Goal: Task Accomplishment & Management: Complete application form

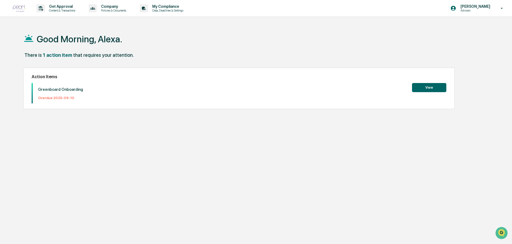
click at [426, 87] on button "View" at bounding box center [429, 87] width 34 height 9
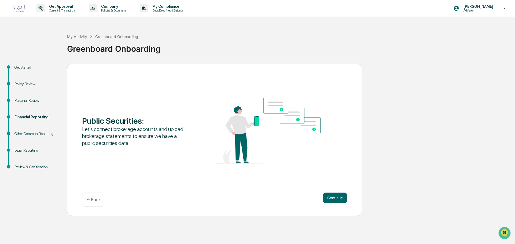
click at [30, 118] on div "Financial Reporting" at bounding box center [36, 117] width 44 height 6
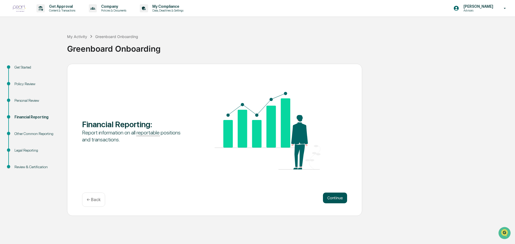
click at [336, 197] on button "Continue" at bounding box center [335, 198] width 24 height 11
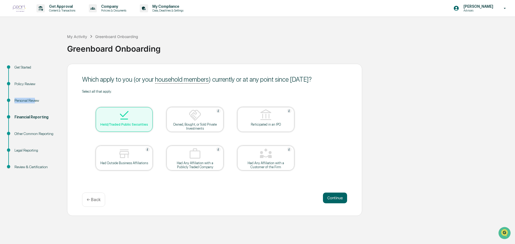
drag, startPoint x: 35, startPoint y: 98, endPoint x: 35, endPoint y: 101, distance: 3.8
click at [35, 100] on ul "Get Started Policy Review Personal Review Financial Reporting Other Common Repo…" at bounding box center [35, 124] width 64 height 120
click at [35, 102] on div "Personal Review" at bounding box center [36, 101] width 44 height 6
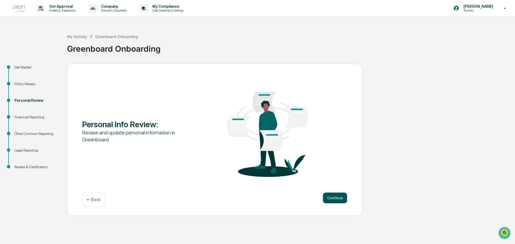
click at [338, 200] on button "Continue" at bounding box center [335, 198] width 24 height 11
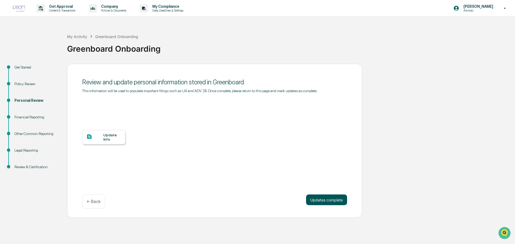
click at [329, 198] on button "Updates complete" at bounding box center [326, 200] width 41 height 11
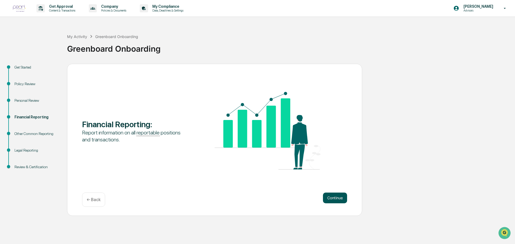
click at [328, 198] on button "Continue" at bounding box center [335, 198] width 24 height 11
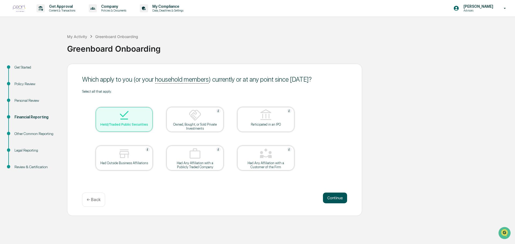
click at [323, 197] on button "Continue" at bounding box center [335, 198] width 24 height 11
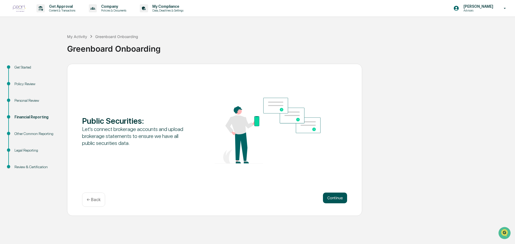
click at [343, 198] on button "Continue" at bounding box center [335, 198] width 24 height 11
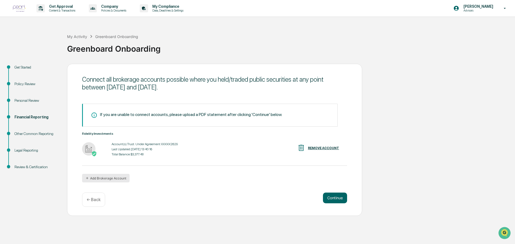
click at [110, 180] on button "Add Brokerage Account" at bounding box center [105, 178] width 47 height 9
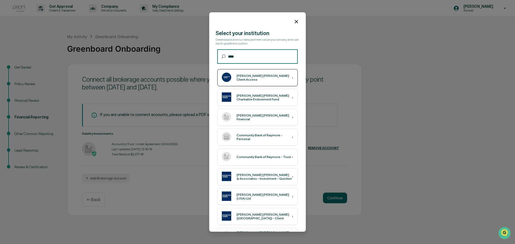
type input "****"
click at [246, 72] on div "[PERSON_NAME] [PERSON_NAME] Client Access ›" at bounding box center [257, 77] width 80 height 17
click at [271, 79] on div "[PERSON_NAME] [PERSON_NAME] Client Access" at bounding box center [263, 78] width 55 height 8
click at [293, 22] on icon at bounding box center [296, 22] width 6 height 6
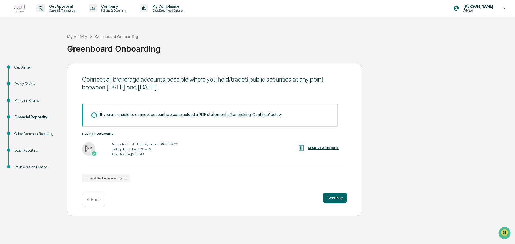
click at [409, 60] on div "My Activity Greenboard Onboarding Greenboard Onboarding" at bounding box center [289, 44] width 445 height 38
click at [339, 193] on button "Continue" at bounding box center [335, 198] width 24 height 11
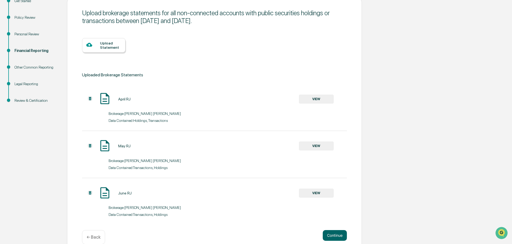
scroll to position [76, 0]
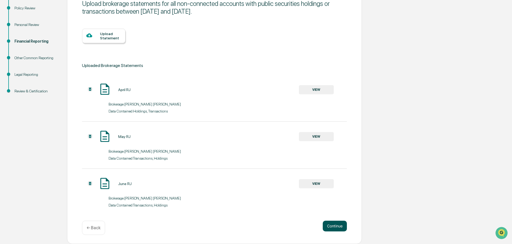
click at [336, 224] on button "Continue" at bounding box center [335, 226] width 24 height 11
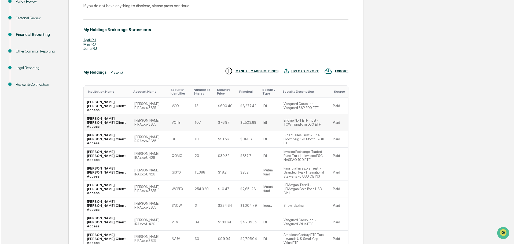
scroll to position [109, 0]
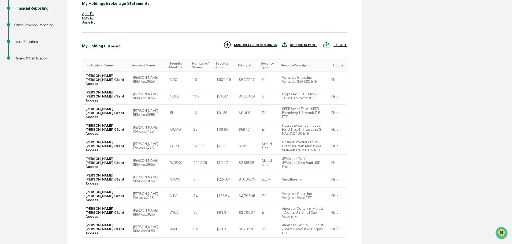
click at [306, 46] on div "UPLOAD REPORT" at bounding box center [304, 45] width 28 height 4
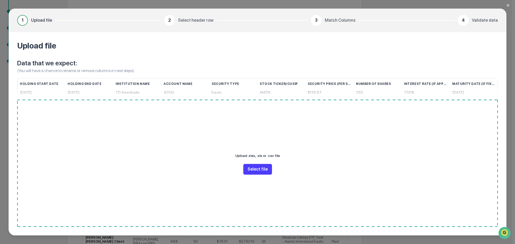
click at [255, 165] on button "Select file" at bounding box center [257, 169] width 29 height 11
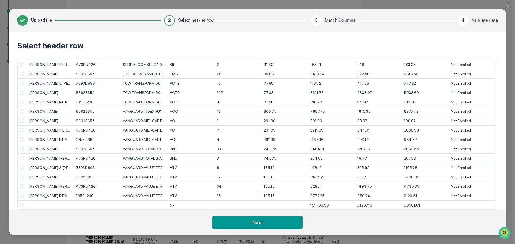
scroll to position [403, 0]
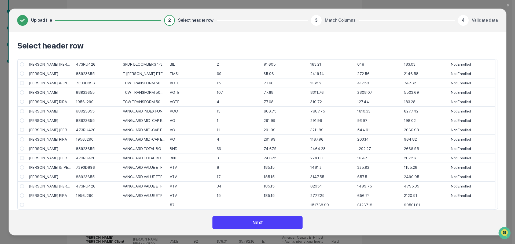
click at [265, 219] on button "Next" at bounding box center [257, 222] width 90 height 13
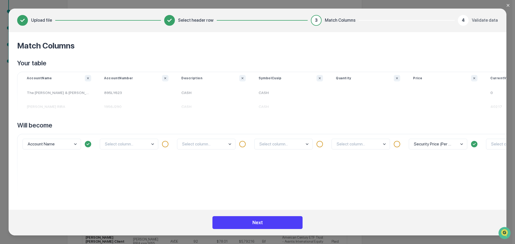
click at [276, 223] on button "Next" at bounding box center [257, 222] width 90 height 13
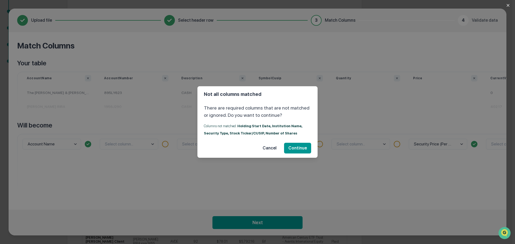
click at [268, 150] on button "Cancel" at bounding box center [269, 148] width 23 height 11
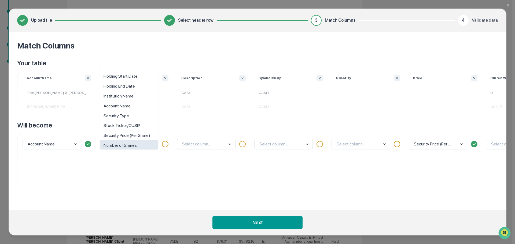
click at [151, 145] on body "Get Approval Content & Transactions Company Policies & Documents My Compliance …" at bounding box center [256, 94] width 512 height 407
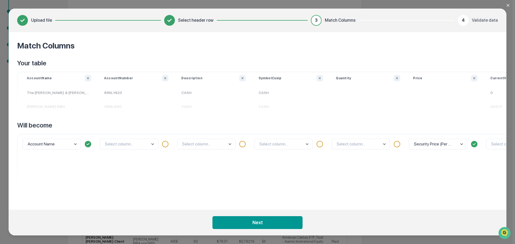
click at [135, 182] on div "Select column..." at bounding box center [136, 167] width 77 height 67
click at [150, 148] on body "Get Approval Content & Transactions Company Policies & Documents My Compliance …" at bounding box center [256, 94] width 512 height 407
click at [139, 174] on div "Select column..." at bounding box center [136, 167] width 77 height 67
click at [164, 146] on div at bounding box center [165, 144] width 6 height 6
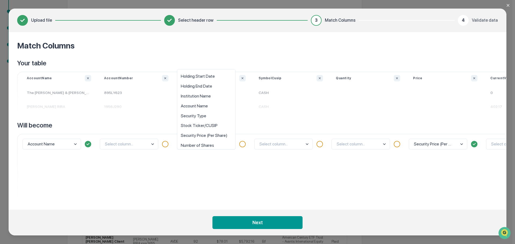
click at [218, 147] on body "Get Approval Content & Transactions Company Policies & Documents My Compliance …" at bounding box center [256, 94] width 512 height 407
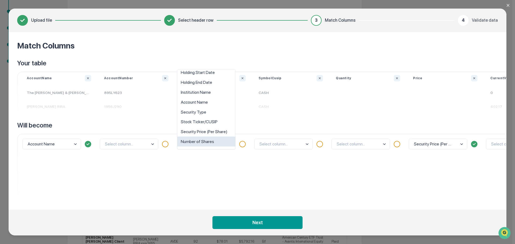
scroll to position [0, 0]
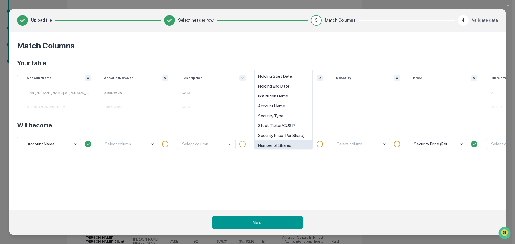
click at [309, 145] on body "Get Approval Content & Transactions Company Policies & Documents My Compliance …" at bounding box center [256, 94] width 512 height 407
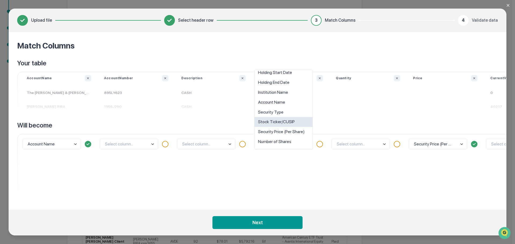
click at [278, 123] on div "Stock Ticker/CUSIP" at bounding box center [283, 122] width 58 height 10
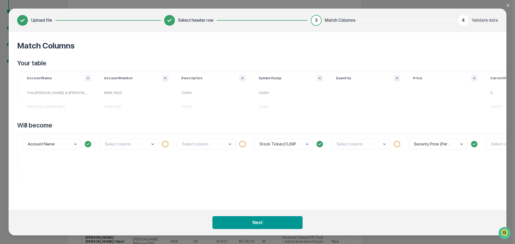
click at [363, 142] on body "Get Approval Content & Transactions Company Policies & Documents My Compliance …" at bounding box center [256, 94] width 512 height 407
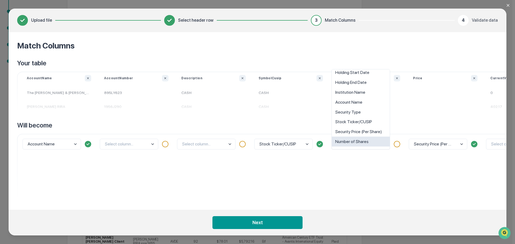
scroll to position [23, 0]
click at [351, 124] on div "Number of Shares" at bounding box center [361, 122] width 58 height 10
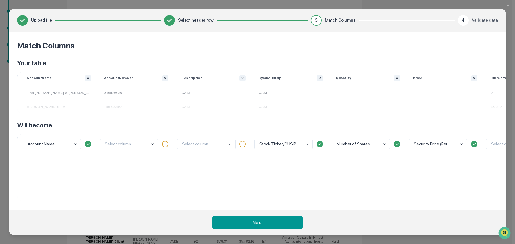
drag, startPoint x: 274, startPoint y: 223, endPoint x: 303, endPoint y: 223, distance: 29.2
click at [303, 223] on footer "Next" at bounding box center [257, 223] width 497 height 26
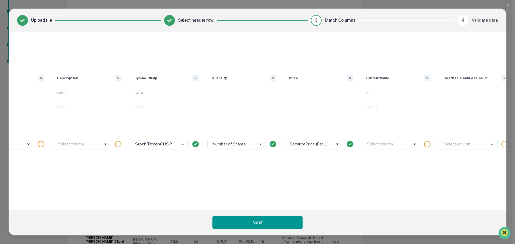
scroll to position [0, 128]
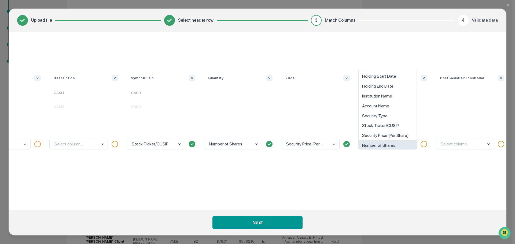
click at [398, 143] on body "Get Approval Content & Transactions Company Policies & Documents My Compliance …" at bounding box center [256, 94] width 512 height 407
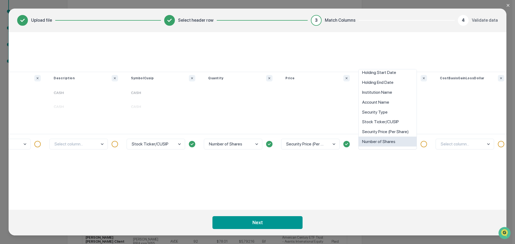
scroll to position [23, 0]
click at [380, 175] on div "option Maturity Date (If Fixed Applicable) focused, 10 of 10. 10 results availa…" at bounding box center [394, 167] width 77 height 67
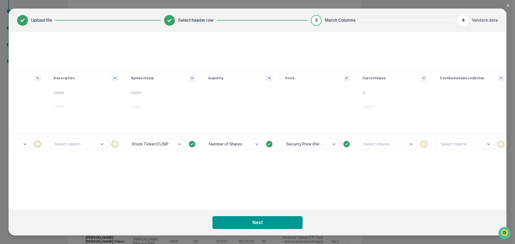
click at [377, 144] on body "Get Approval Content & Transactions Company Policies & Documents My Compliance …" at bounding box center [256, 94] width 512 height 407
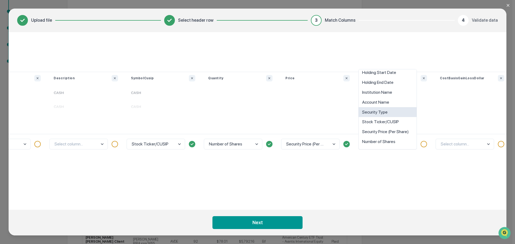
scroll to position [0, 0]
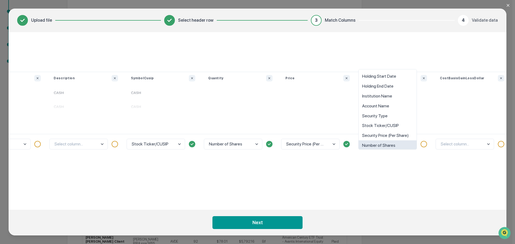
click at [367, 192] on div "option Number of Shares focused, 8 of 10. 10 results available. Use Up and Down…" at bounding box center [394, 167] width 77 height 67
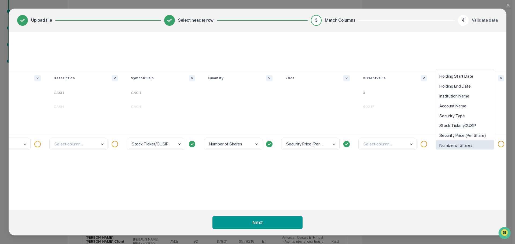
click at [471, 146] on body "Get Approval Content & Transactions Company Policies & Documents My Compliance …" at bounding box center [256, 94] width 512 height 407
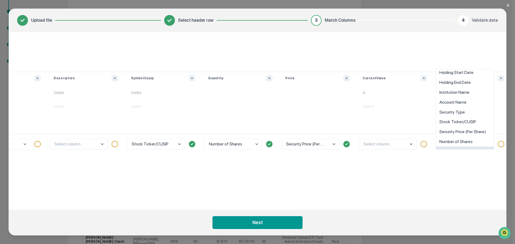
scroll to position [23, 0]
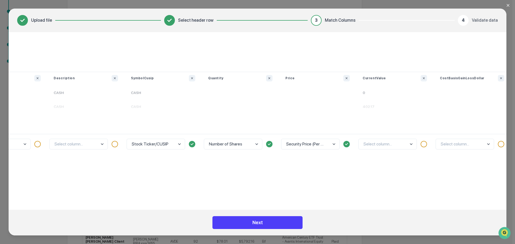
click at [273, 225] on button "Next" at bounding box center [257, 222] width 90 height 13
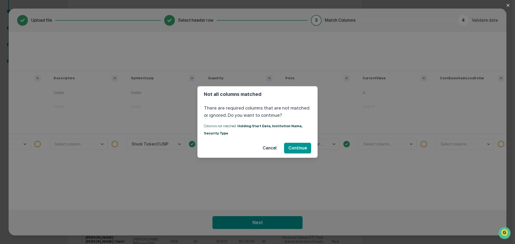
click at [269, 147] on button "Cancel" at bounding box center [269, 148] width 23 height 11
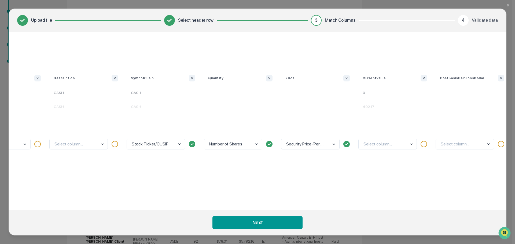
drag, startPoint x: 142, startPoint y: 163, endPoint x: 125, endPoint y: 158, distance: 18.3
click at [142, 164] on div "Stock Ticker/CUSIP" at bounding box center [162, 167] width 77 height 67
drag, startPoint x: 135, startPoint y: 27, endPoint x: 142, endPoint y: 27, distance: 7.0
click at [139, 27] on header "Upload file Select header row 3 Match Columns 4 Validate data" at bounding box center [257, 21] width 497 height 24
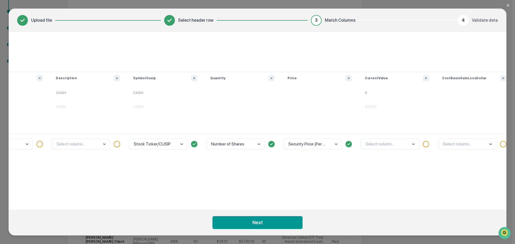
click at [181, 23] on span "Select header row" at bounding box center [195, 20] width 35 height 6
click at [204, 23] on span "Select header row" at bounding box center [195, 20] width 35 height 6
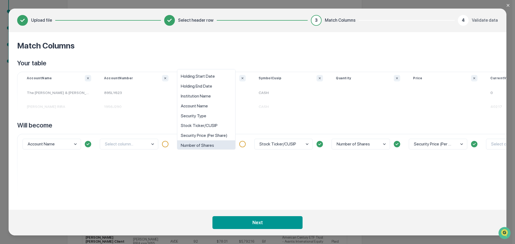
click at [217, 145] on body "Get Approval Content & Transactions Company Policies & Documents My Compliance …" at bounding box center [256, 94] width 512 height 407
click at [228, 144] on body "Get Approval Content & Transactions Company Policies & Documents My Compliance …" at bounding box center [256, 94] width 512 height 407
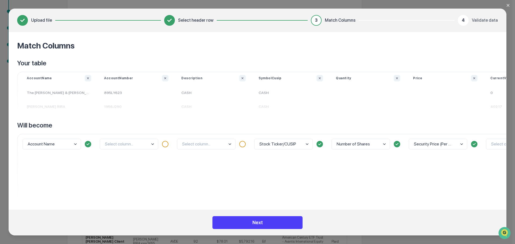
click at [246, 224] on button "Next" at bounding box center [257, 222] width 90 height 13
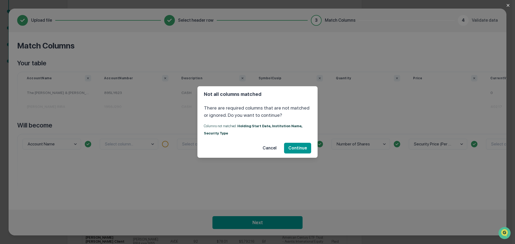
click at [269, 148] on button "Cancel" at bounding box center [269, 148] width 23 height 11
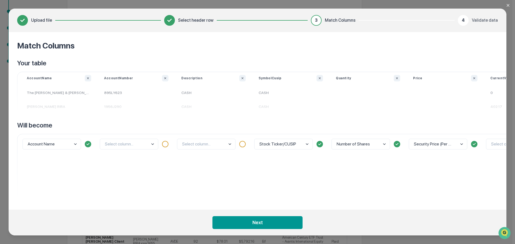
click at [134, 143] on body "Get Approval Content & Transactions Company Policies & Documents My Compliance …" at bounding box center [256, 94] width 512 height 407
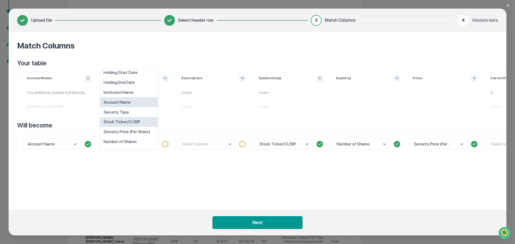
scroll to position [0, 0]
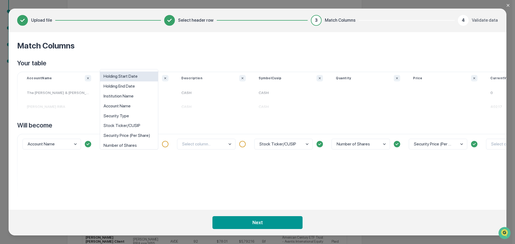
click at [131, 76] on div "Holding Start Date" at bounding box center [129, 77] width 58 height 10
click at [131, 149] on body "Get Approval Content & Transactions Company Policies & Documents My Compliance …" at bounding box center [256, 94] width 512 height 407
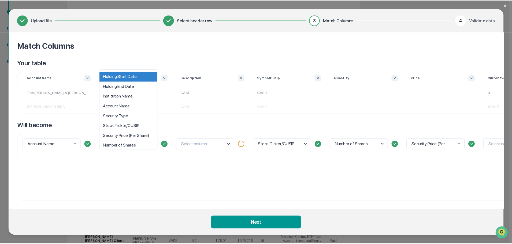
scroll to position [4, 0]
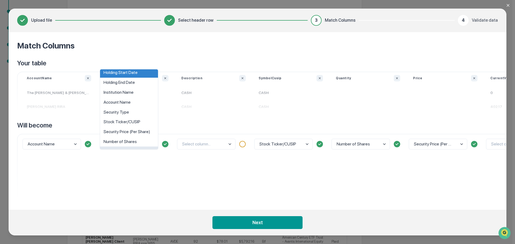
click at [510, 4] on button "Close modal" at bounding box center [511, 5] width 11 height 11
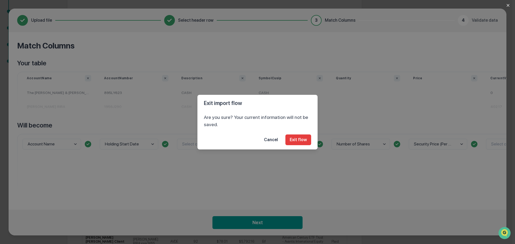
click at [296, 142] on button "Exit flow" at bounding box center [298, 140] width 26 height 11
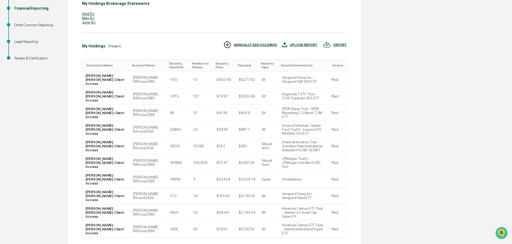
click at [436, 105] on div "Get Started Policy Review Personal Review Financial Reporting Other Common Repo…" at bounding box center [256, 120] width 507 height 330
click at [317, 78] on td "Vanguard Group, Inc. - Vanguard S&P 500 ETF" at bounding box center [303, 80] width 49 height 17
click at [130, 81] on td "[PERSON_NAME] RIRA xxxx3655" at bounding box center [148, 80] width 37 height 17
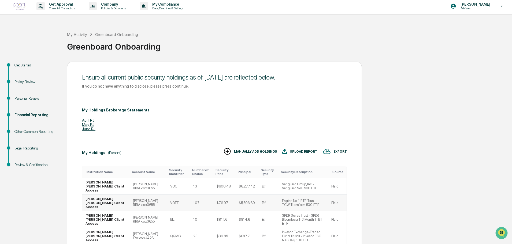
scroll to position [0, 0]
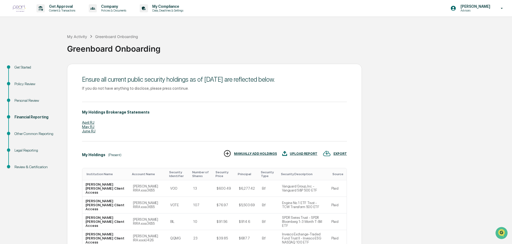
drag, startPoint x: 195, startPoint y: 155, endPoint x: 201, endPoint y: 155, distance: 5.9
click at [199, 155] on div "My Holdings (Present) EXPORT UPLOAD REPORT MANUALLY ADD HOLDINGS" at bounding box center [214, 155] width 265 height 11
click at [251, 156] on div "MANUALLY ADD HOLDINGS" at bounding box center [250, 154] width 54 height 9
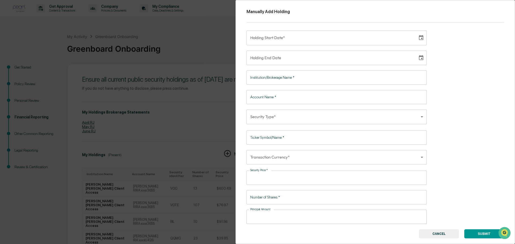
click at [383, 157] on body "Get Approval Content & Transactions Company Policies & Documents My Compliance …" at bounding box center [257, 196] width 515 height 393
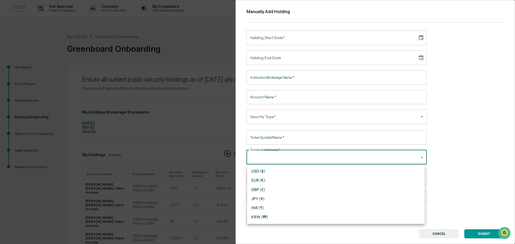
click at [382, 157] on div at bounding box center [257, 122] width 515 height 244
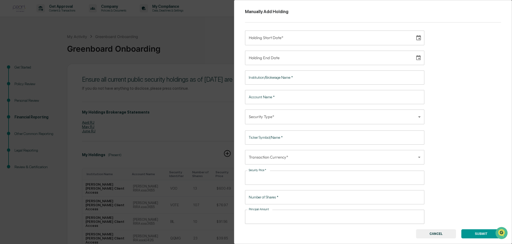
click at [465, 153] on div "Manually Add Holding Holding Start Date* Holding Start Date* Holding End Date H…" at bounding box center [373, 122] width 278 height 244
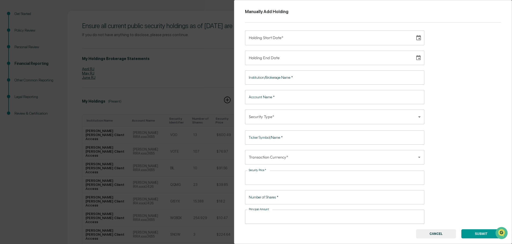
scroll to position [27, 0]
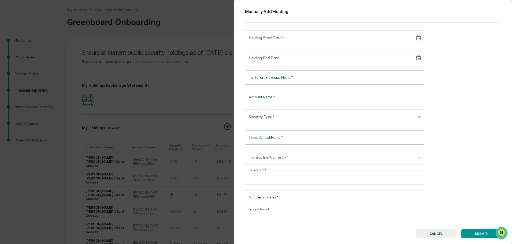
type input "**********"
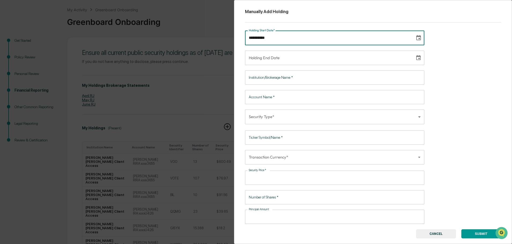
click at [273, 38] on input "**********" at bounding box center [328, 38] width 166 height 14
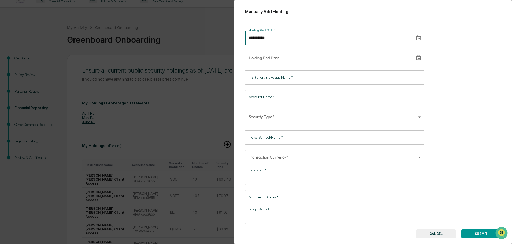
scroll to position [0, 0]
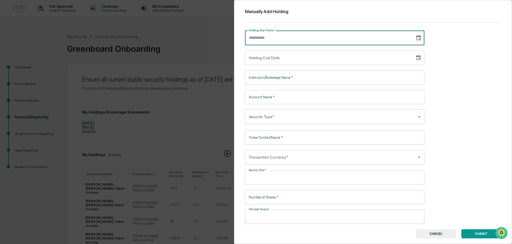
click at [432, 235] on button "CANCEL" at bounding box center [436, 233] width 40 height 9
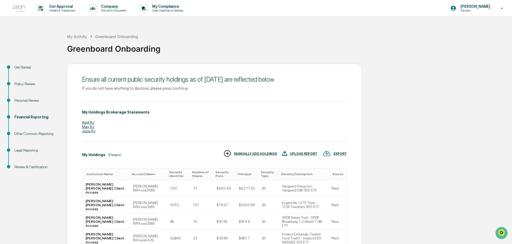
click at [449, 217] on div "Get Started Policy Review Personal Review Financial Reporting Other Common Repo…" at bounding box center [256, 229] width 507 height 330
click at [29, 104] on div "Personal Review" at bounding box center [36, 107] width 53 height 17
click at [32, 121] on div "Financial Reporting" at bounding box center [36, 123] width 53 height 17
click at [32, 117] on div "Financial Reporting" at bounding box center [36, 117] width 44 height 6
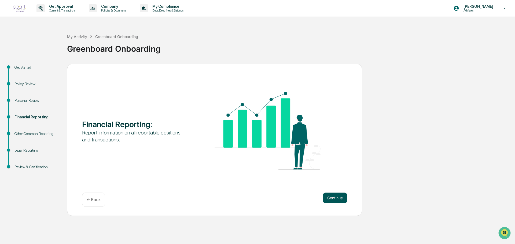
click at [337, 197] on button "Continue" at bounding box center [335, 198] width 24 height 11
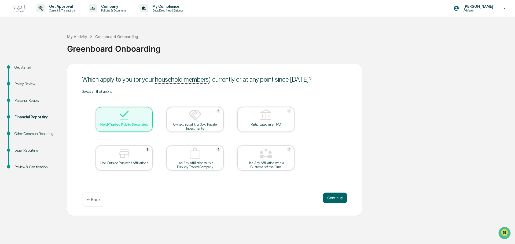
click at [336, 194] on button "Continue" at bounding box center [335, 198] width 24 height 11
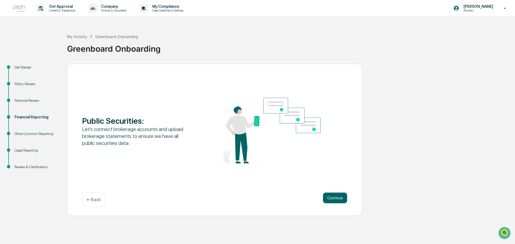
click at [336, 194] on button "Continue" at bounding box center [335, 198] width 24 height 11
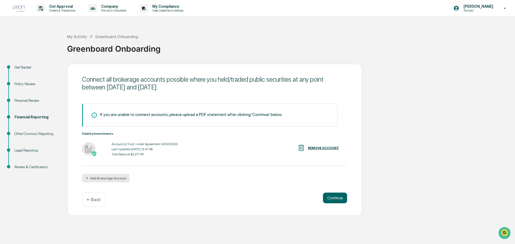
click at [102, 177] on button "Add Brokerage Account" at bounding box center [105, 178] width 47 height 9
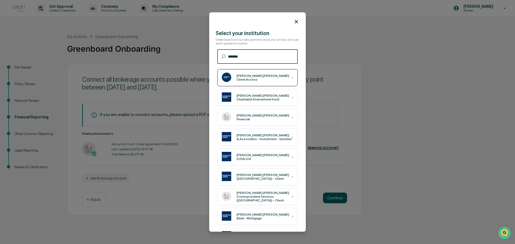
type input "*******"
click at [255, 74] on div "[PERSON_NAME] [PERSON_NAME] Client Access ›" at bounding box center [257, 77] width 80 height 17
click at [268, 80] on div "[PERSON_NAME] [PERSON_NAME] Client Access ›" at bounding box center [257, 77] width 80 height 17
click at [294, 21] on icon at bounding box center [296, 22] width 6 height 6
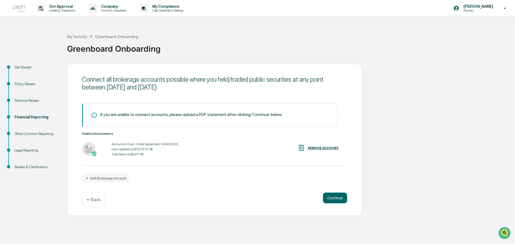
click at [451, 101] on div "Get Started Policy Review Personal Review Financial Reporting Other Common Repo…" at bounding box center [257, 140] width 509 height 152
click at [237, 180] on div "If you are unable to connect accounts, please upload a PDF statement after clic…" at bounding box center [214, 143] width 265 height 79
click at [334, 195] on button "Continue" at bounding box center [335, 198] width 24 height 11
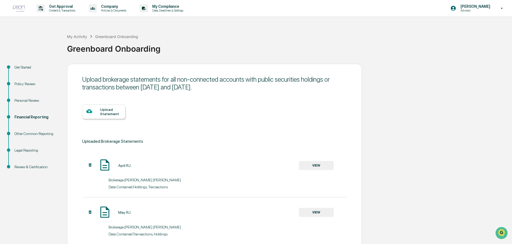
scroll to position [76, 0]
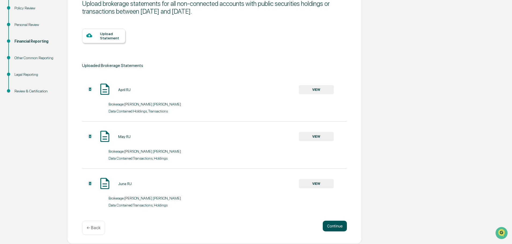
click at [334, 222] on button "Continue" at bounding box center [335, 226] width 24 height 11
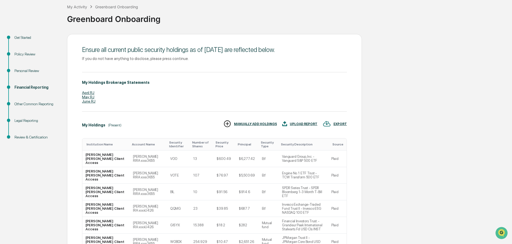
scroll to position [107, 0]
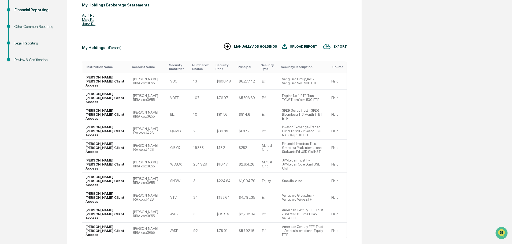
click at [429, 116] on div "Get Started Policy Review Personal Review Financial Reporting Other Common Repo…" at bounding box center [256, 122] width 507 height 330
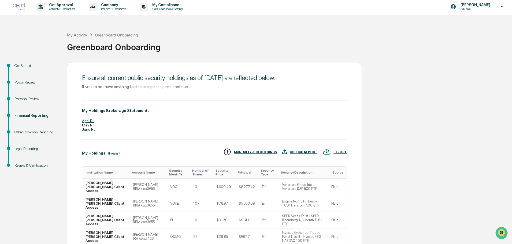
scroll to position [0, 0]
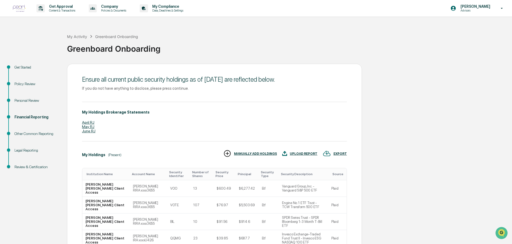
click at [385, 136] on div "Get Started Policy Review Personal Review Financial Reporting Other Common Repo…" at bounding box center [256, 229] width 507 height 330
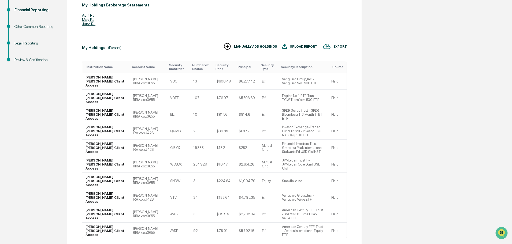
click at [296, 47] on div "UPLOAD REPORT" at bounding box center [304, 47] width 28 height 4
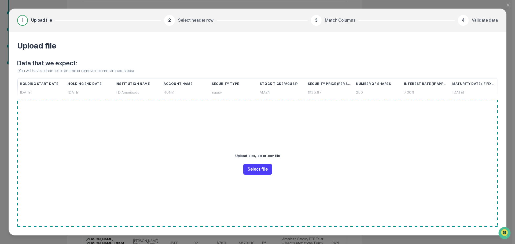
click at [261, 167] on button "Select file" at bounding box center [257, 169] width 29 height 11
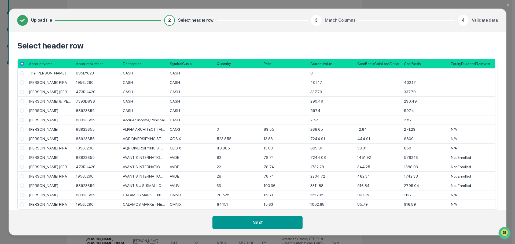
click at [506, 5] on icon "Close modal" at bounding box center [508, 5] width 4 height 4
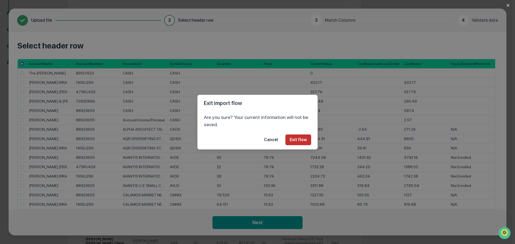
click at [298, 141] on button "Exit flow" at bounding box center [298, 140] width 26 height 11
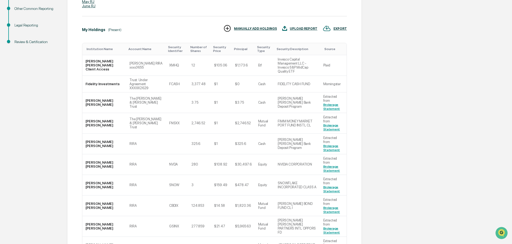
scroll to position [145, 0]
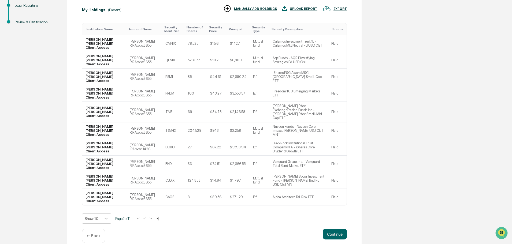
scroll to position [109, 0]
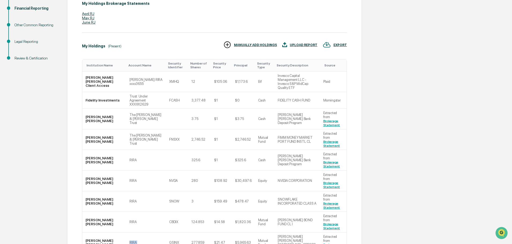
click at [154, 233] on td "RIRA" at bounding box center [146, 243] width 40 height 21
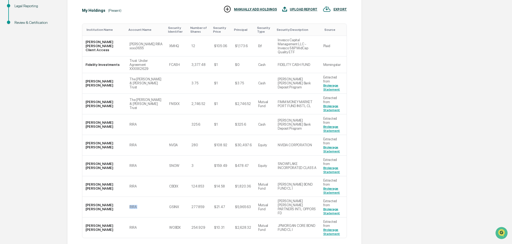
scroll to position [145, 0]
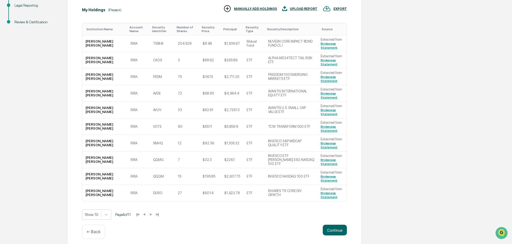
click at [153, 215] on button ">" at bounding box center [150, 214] width 5 height 5
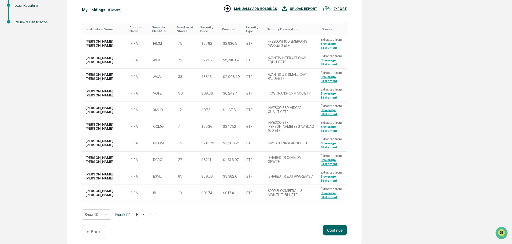
click at [153, 215] on button ">" at bounding box center [150, 214] width 5 height 5
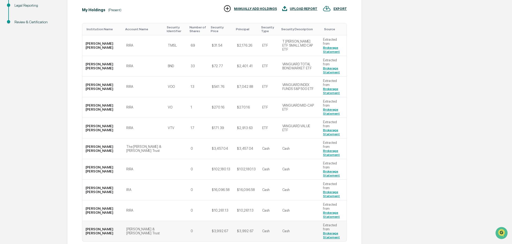
drag, startPoint x: 175, startPoint y: 216, endPoint x: 258, endPoint y: 194, distance: 86.4
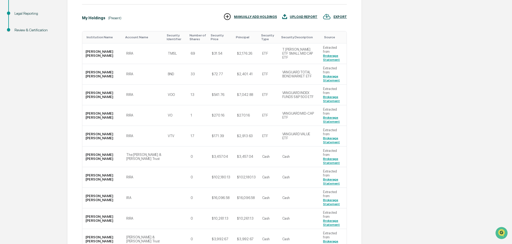
scroll to position [149, 0]
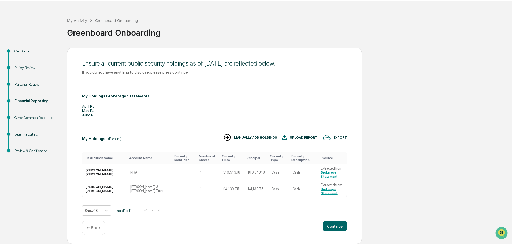
scroll to position [16, 0]
click at [222, 173] on td "$10,543.18" at bounding box center [232, 172] width 25 height 17
click at [197, 174] on td "1" at bounding box center [208, 172] width 23 height 17
click at [197, 173] on td "1" at bounding box center [208, 172] width 23 height 17
click at [141, 211] on button "|<" at bounding box center [139, 210] width 6 height 5
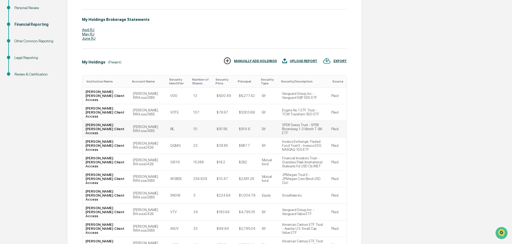
scroll to position [96, 0]
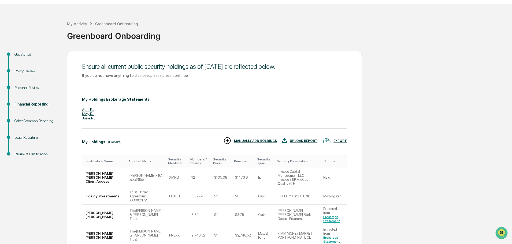
scroll to position [0, 0]
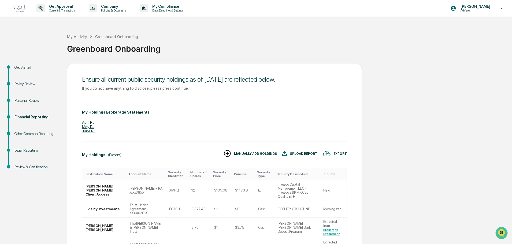
click at [20, 101] on div "Personal Review" at bounding box center [36, 101] width 44 height 6
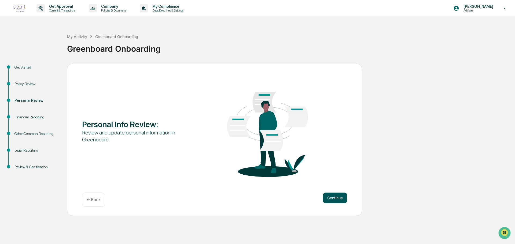
click at [338, 199] on button "Continue" at bounding box center [335, 198] width 24 height 11
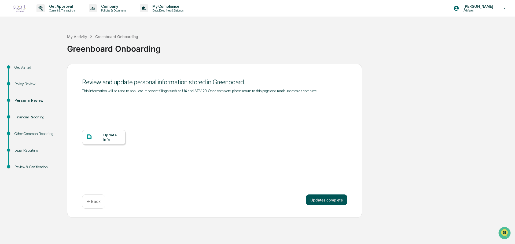
click at [335, 198] on button "Updates complete" at bounding box center [326, 200] width 41 height 11
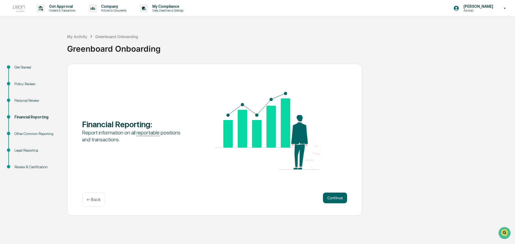
click at [335, 198] on button "Continue" at bounding box center [335, 198] width 24 height 11
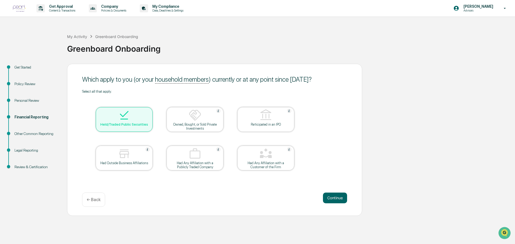
click at [335, 198] on button "Continue" at bounding box center [335, 198] width 24 height 11
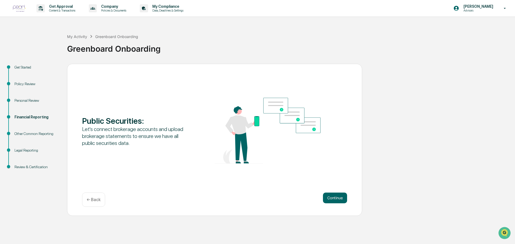
click at [335, 198] on button "Continue" at bounding box center [335, 198] width 24 height 11
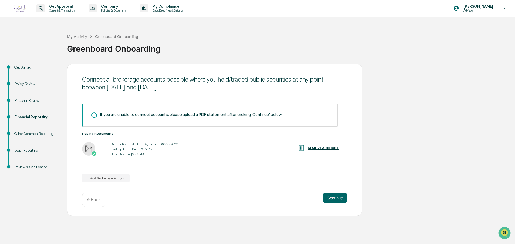
click at [242, 191] on div "Connect all brokerage accounts possible where you held/traded public securities…" at bounding box center [214, 140] width 295 height 152
click at [357, 128] on div "Connect all brokerage accounts possible where you held/traded public securities…" at bounding box center [214, 140] width 295 height 152
click at [334, 197] on button "Continue" at bounding box center [335, 198] width 24 height 11
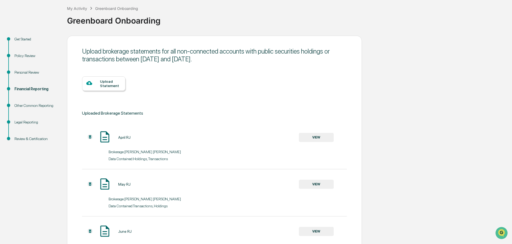
scroll to position [76, 0]
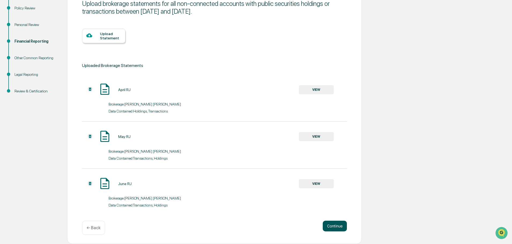
click at [341, 226] on button "Continue" at bounding box center [335, 226] width 24 height 11
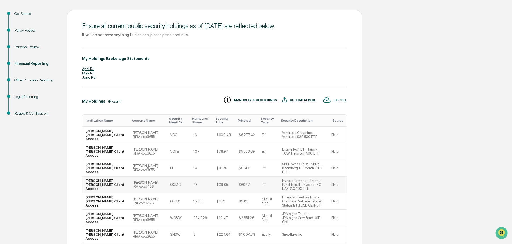
scroll to position [109, 0]
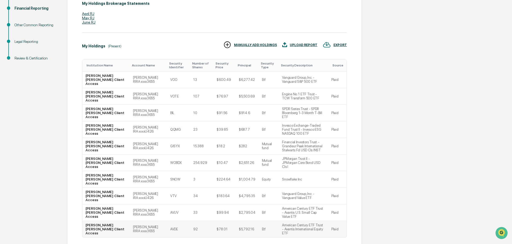
click at [110, 221] on td "[PERSON_NAME] [PERSON_NAME] Client Access" at bounding box center [105, 229] width 47 height 16
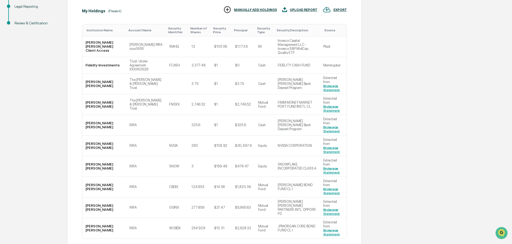
scroll to position [145, 0]
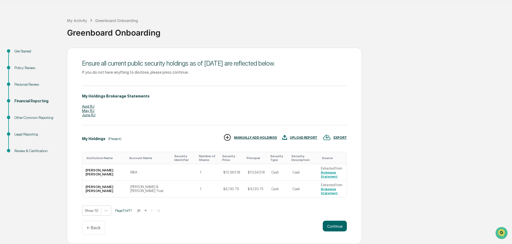
scroll to position [16, 0]
click at [328, 176] on link "Brokerage Statement" at bounding box center [329, 175] width 17 height 8
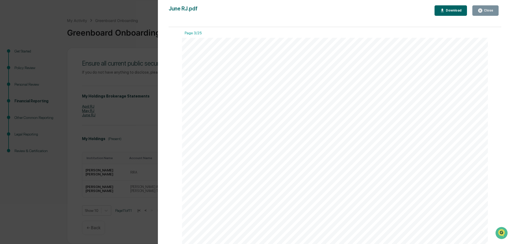
scroll to position [831, 0]
click at [483, 12] on icon "button" at bounding box center [480, 10] width 5 height 5
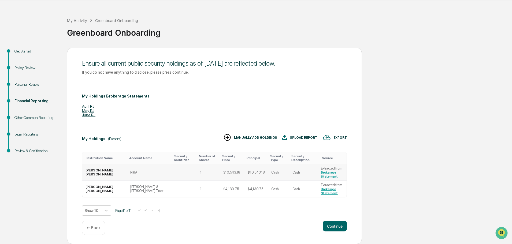
click at [289, 171] on td "Cash" at bounding box center [303, 172] width 28 height 17
click at [244, 173] on td "$10,543.18" at bounding box center [255, 172] width 23 height 17
click at [231, 138] on img at bounding box center [227, 137] width 8 height 8
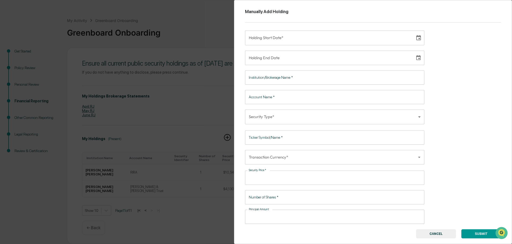
click at [423, 230] on button "CANCEL" at bounding box center [436, 233] width 40 height 9
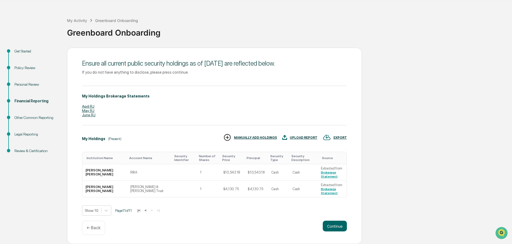
click at [385, 148] on div "Get Started Policy Review Personal Review Financial Reporting Other Common Repo…" at bounding box center [256, 146] width 507 height 197
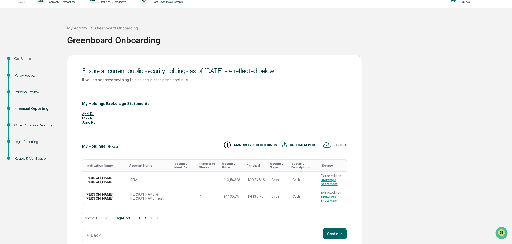
scroll to position [16, 0]
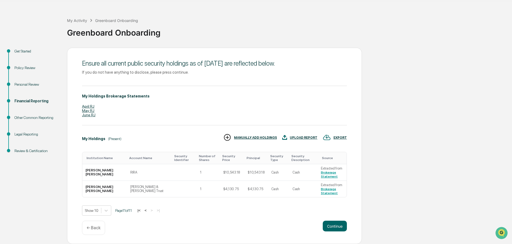
click at [32, 136] on div "Legal Reporting" at bounding box center [36, 135] width 44 height 6
click at [29, 100] on div "Financial Reporting" at bounding box center [36, 101] width 44 height 6
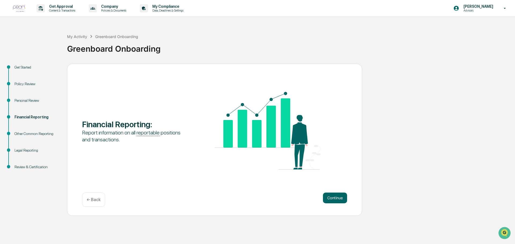
click at [93, 196] on div "← Back" at bounding box center [93, 200] width 23 height 14
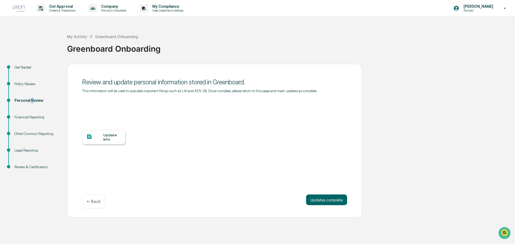
click at [31, 114] on div "Personal Review" at bounding box center [36, 107] width 53 height 17
click at [31, 116] on div "Financial Reporting" at bounding box center [36, 117] width 44 height 6
click at [33, 118] on div "Financial Reporting" at bounding box center [36, 117] width 44 height 6
click at [339, 203] on button "Updates complete" at bounding box center [326, 200] width 41 height 11
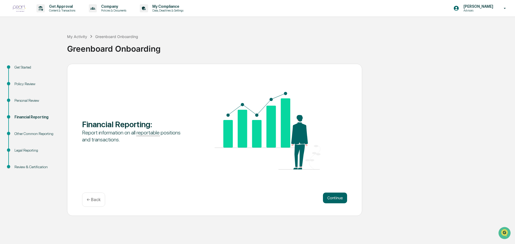
click at [339, 203] on button "Continue" at bounding box center [335, 198] width 24 height 11
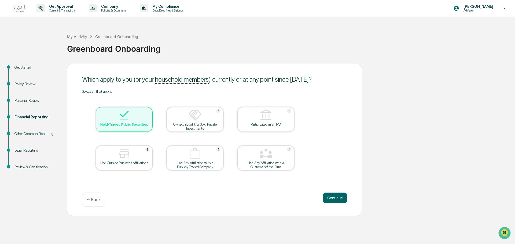
click at [339, 203] on button "Continue" at bounding box center [335, 198] width 24 height 11
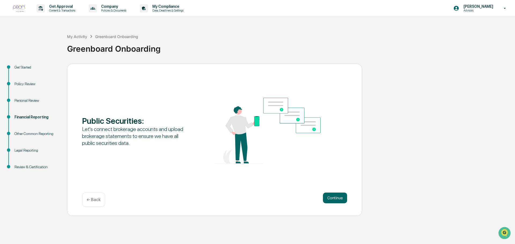
click at [339, 203] on button "Continue" at bounding box center [335, 198] width 24 height 11
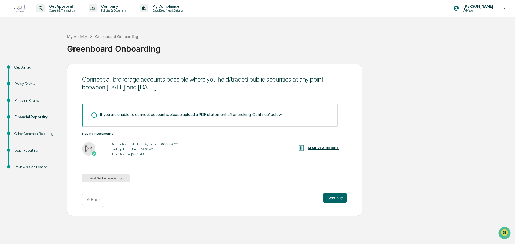
click at [97, 177] on button "Add Brokerage Account" at bounding box center [105, 178] width 47 height 9
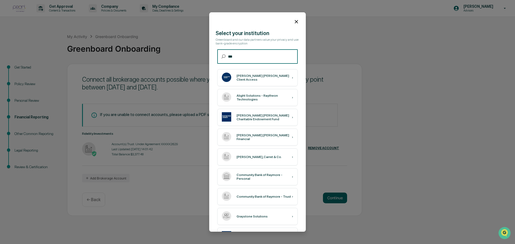
type input "***"
click at [268, 71] on div "[PERSON_NAME] [PERSON_NAME] Client Access ›" at bounding box center [257, 77] width 80 height 17
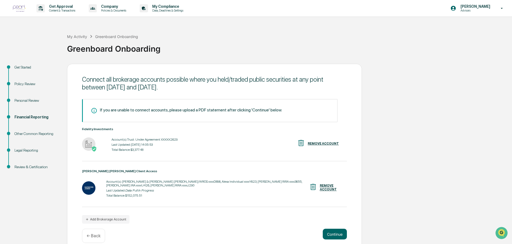
click at [425, 199] on div "Get Started Policy Review Personal Review Financial Reporting Other Common Repo…" at bounding box center [256, 158] width 507 height 189
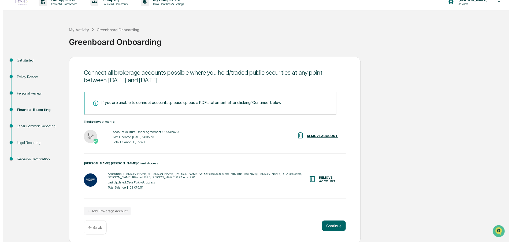
scroll to position [8, 0]
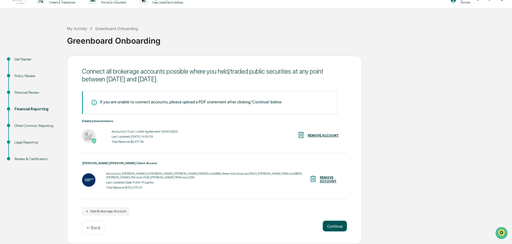
click at [340, 225] on button "Continue" at bounding box center [335, 226] width 24 height 11
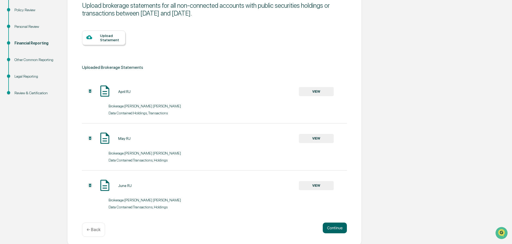
scroll to position [76, 0]
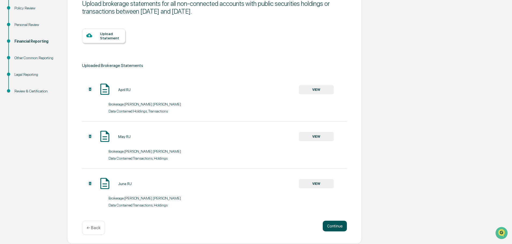
click at [333, 225] on button "Continue" at bounding box center [335, 226] width 24 height 11
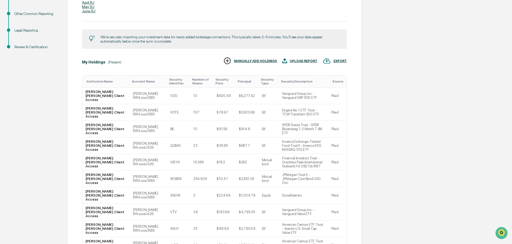
scroll to position [136, 0]
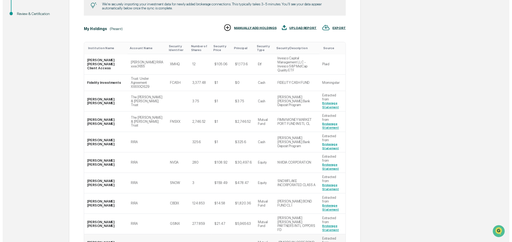
scroll to position [172, 0]
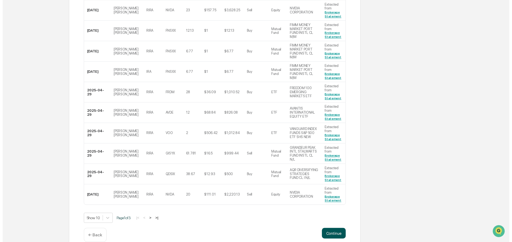
scroll to position [181, 0]
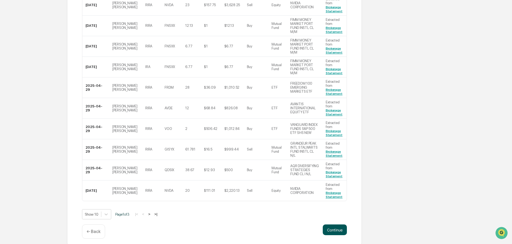
click at [337, 225] on button "Continue" at bounding box center [335, 230] width 24 height 11
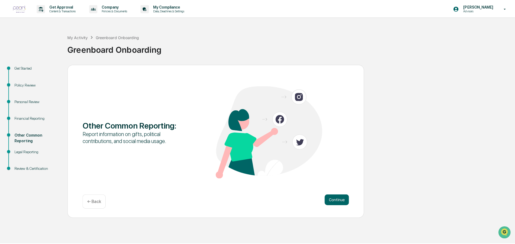
scroll to position [0, 0]
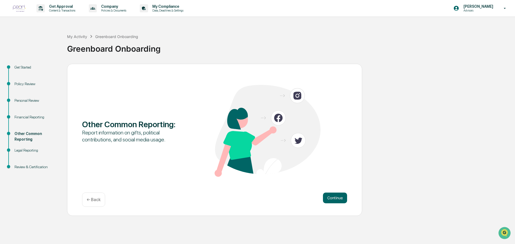
click at [37, 168] on div "Review & Certification" at bounding box center [36, 167] width 44 height 6
click at [336, 198] on button "Continue" at bounding box center [335, 198] width 24 height 11
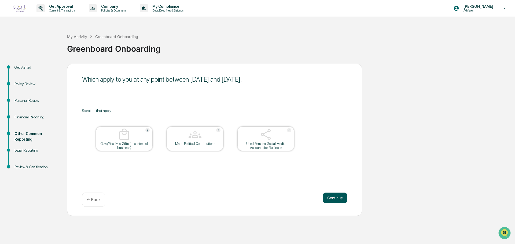
click at [336, 195] on button "Continue" at bounding box center [335, 198] width 24 height 11
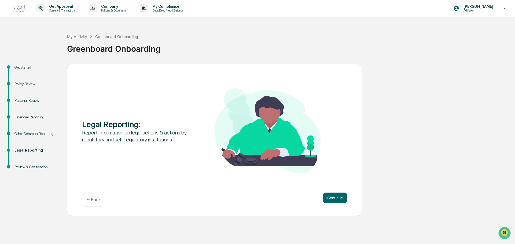
click at [336, 195] on button "Continue" at bounding box center [335, 198] width 24 height 11
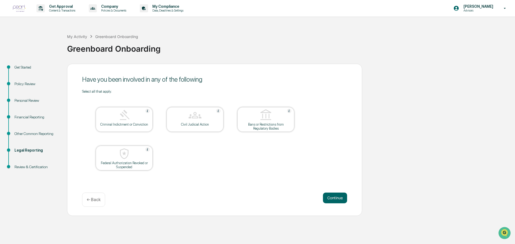
click at [336, 195] on button "Continue" at bounding box center [335, 198] width 24 height 11
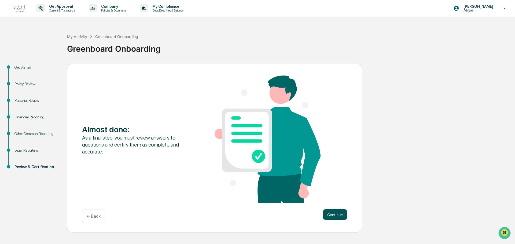
click at [335, 213] on button "Continue" at bounding box center [335, 214] width 24 height 11
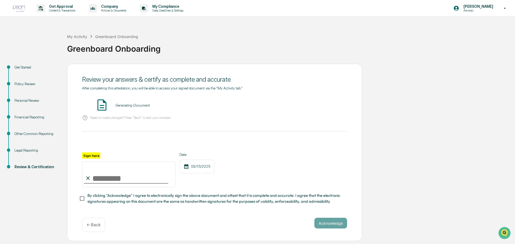
click at [128, 103] on div "Generating Document" at bounding box center [132, 105] width 34 height 4
click at [322, 105] on button "VIEW" at bounding box center [316, 105] width 35 height 9
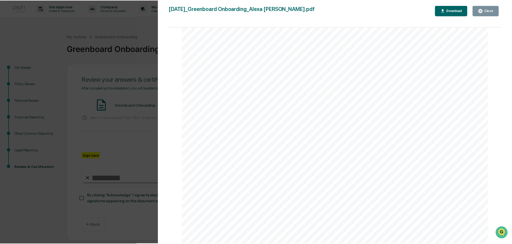
scroll to position [1662, 0]
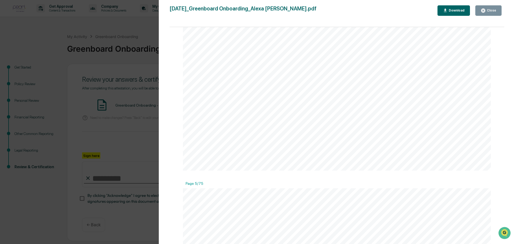
click at [483, 11] on icon "button" at bounding box center [482, 10] width 5 height 5
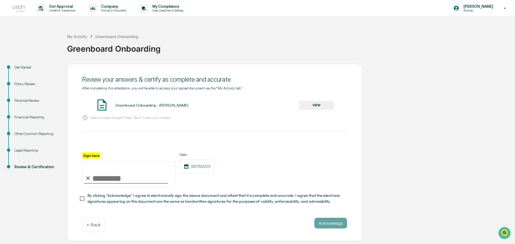
click at [29, 116] on div "Financial Reporting" at bounding box center [36, 117] width 44 height 6
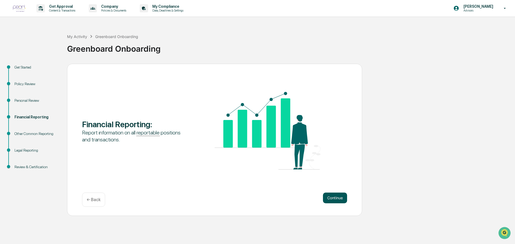
click at [329, 197] on button "Continue" at bounding box center [335, 198] width 24 height 11
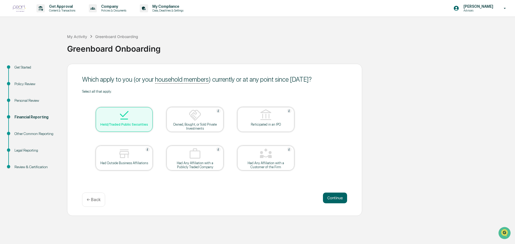
click at [329, 197] on button "Continue" at bounding box center [335, 198] width 24 height 11
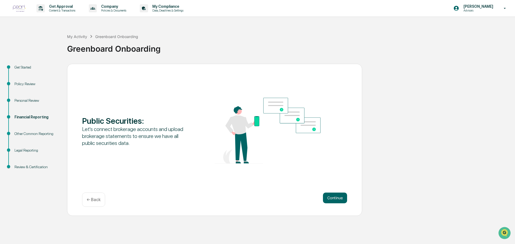
click at [329, 197] on button "Continue" at bounding box center [335, 198] width 24 height 11
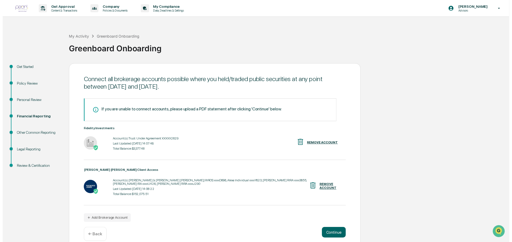
scroll to position [8, 0]
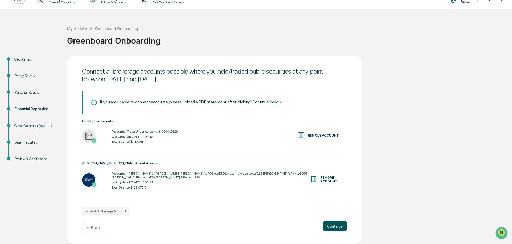
click at [337, 226] on button "Continue" at bounding box center [335, 226] width 24 height 11
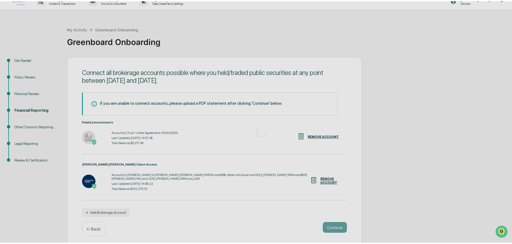
scroll to position [0, 0]
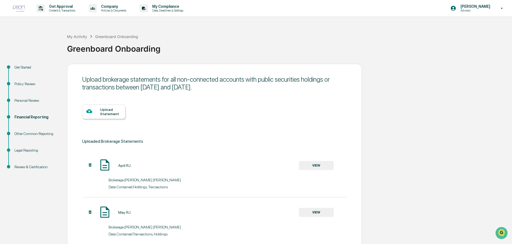
click at [89, 165] on img at bounding box center [89, 164] width 5 height 5
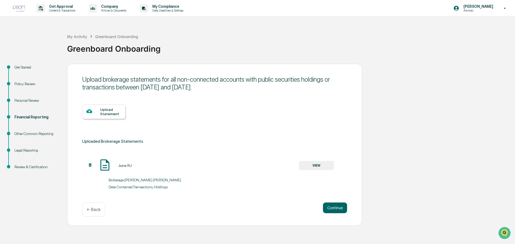
click at [89, 165] on img at bounding box center [89, 164] width 5 height 5
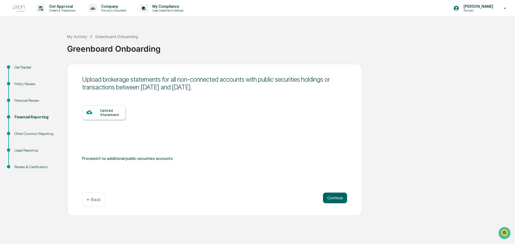
click at [98, 198] on p "← Back" at bounding box center [94, 199] width 14 height 5
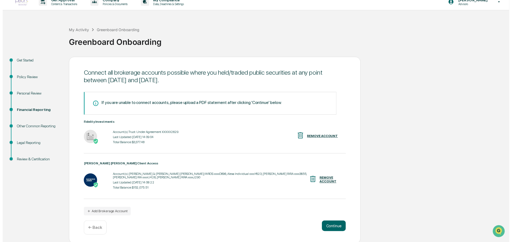
scroll to position [8, 0]
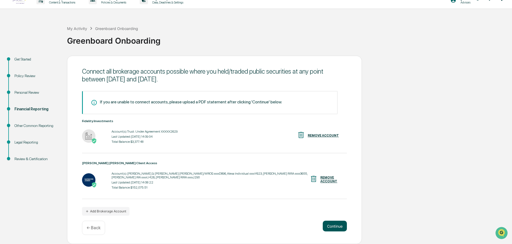
click at [328, 224] on button "Continue" at bounding box center [335, 226] width 24 height 11
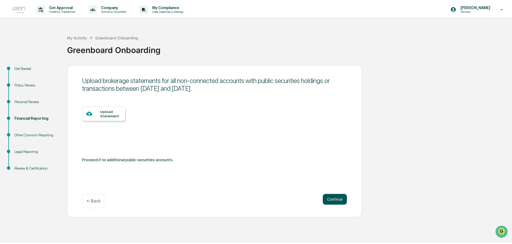
scroll to position [0, 0]
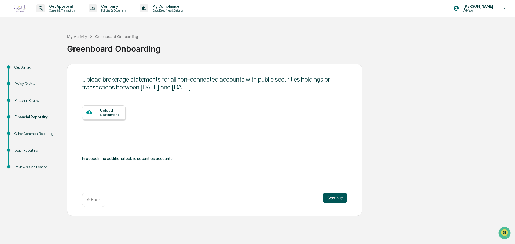
click at [334, 198] on button "Continue" at bounding box center [335, 198] width 24 height 11
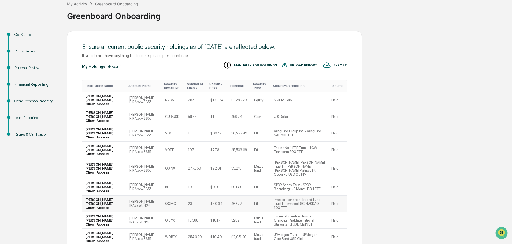
scroll to position [53, 0]
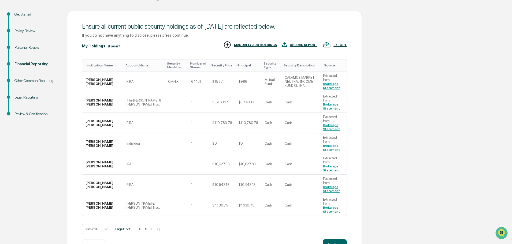
scroll to position [43, 0]
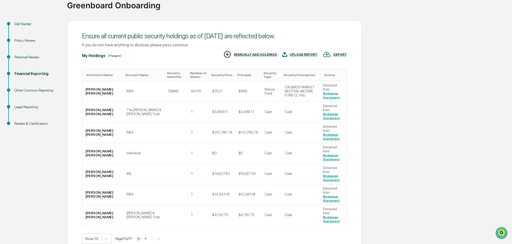
click at [148, 236] on button "<" at bounding box center [145, 238] width 5 height 5
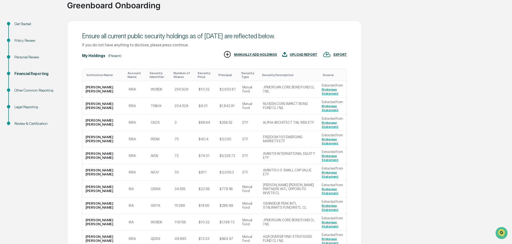
click at [409, 169] on div "Get Started Policy Review Personal Review Financial Reporting Other Common Repo…" at bounding box center [256, 157] width 507 height 274
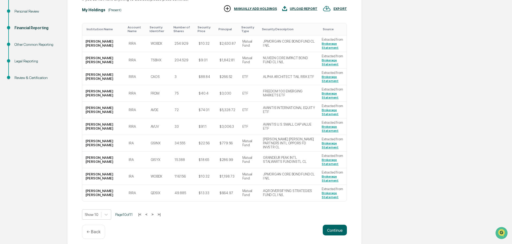
scroll to position [93, 0]
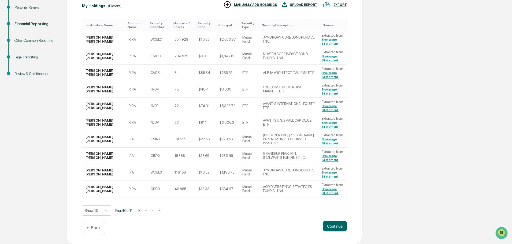
click at [149, 209] on button "<" at bounding box center [146, 210] width 5 height 5
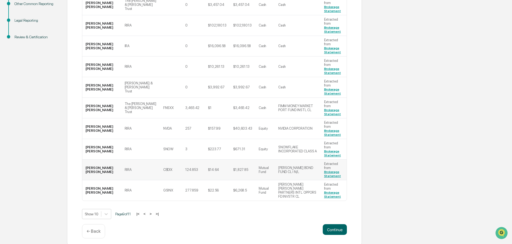
scroll to position [133, 0]
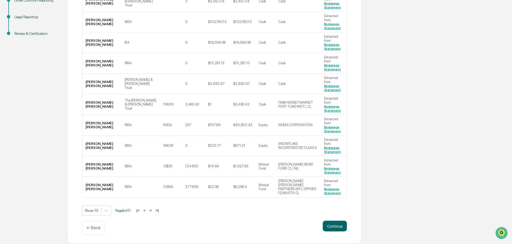
click at [140, 211] on button "|<" at bounding box center [138, 210] width 6 height 5
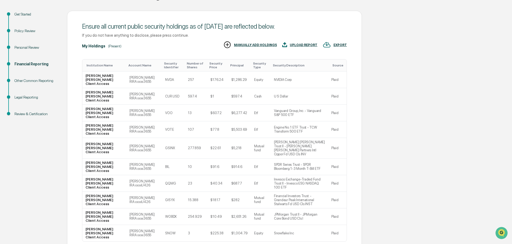
scroll to position [72, 0]
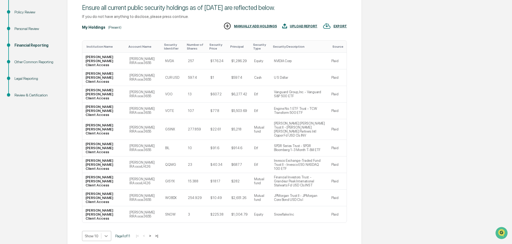
click at [108, 212] on body "Get Approval Content & Transactions Company Policies & Documents My Compliance …" at bounding box center [256, 98] width 512 height 341
click at [97, 222] on div "Show 20" at bounding box center [96, 221] width 29 height 9
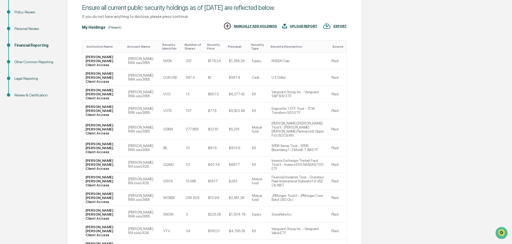
click at [131, 48] on div "Account Name" at bounding box center [142, 47] width 31 height 4
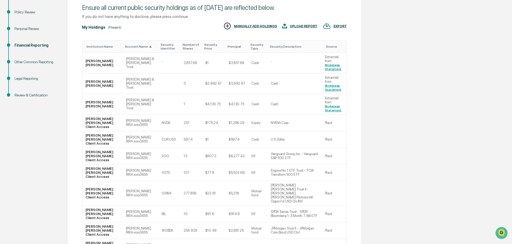
click at [419, 116] on div "Get Started Policy Review Personal Review Financial Reporting Other Common Repo…" at bounding box center [256, 224] width 507 height 464
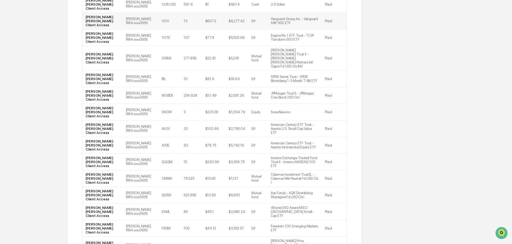
scroll to position [207, 0]
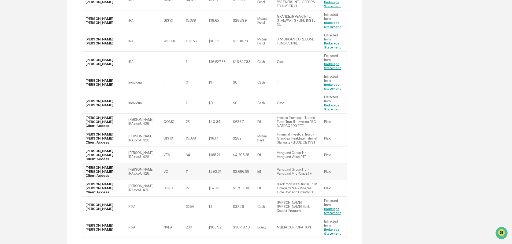
scroll to position [276, 0]
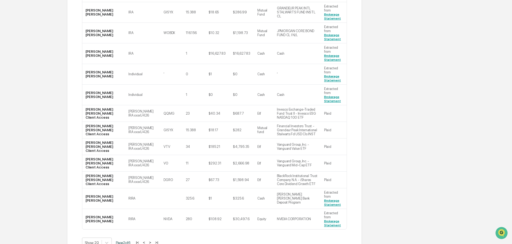
click at [152, 240] on button ">" at bounding box center [149, 242] width 5 height 5
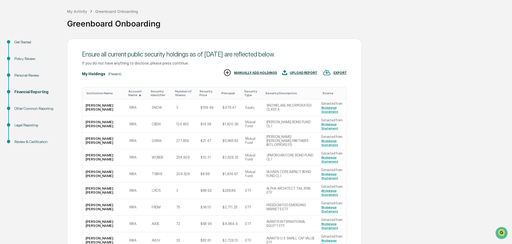
scroll to position [18, 0]
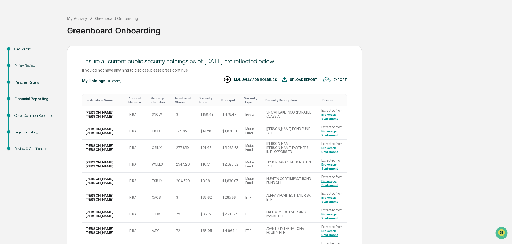
click at [151, 100] on div "Security Identifier" at bounding box center [161, 100] width 20 height 8
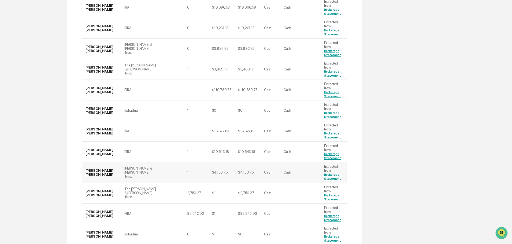
scroll to position [259, 0]
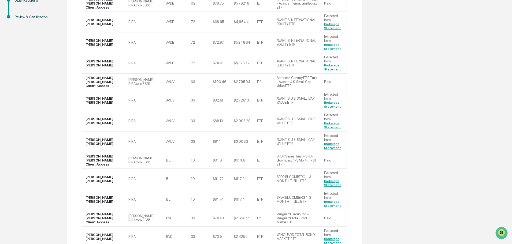
scroll to position [24, 0]
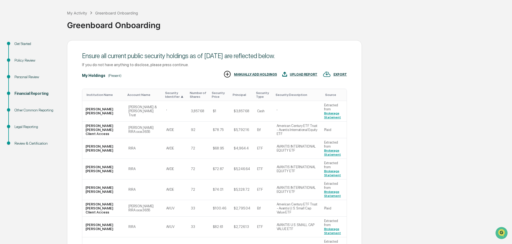
click at [325, 93] on div "Source" at bounding box center [334, 95] width 19 height 4
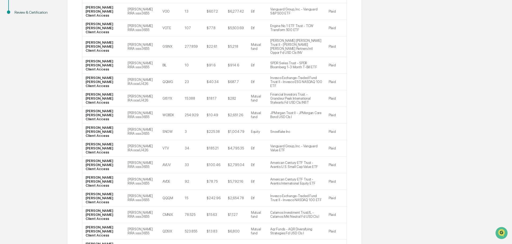
scroll to position [179, 0]
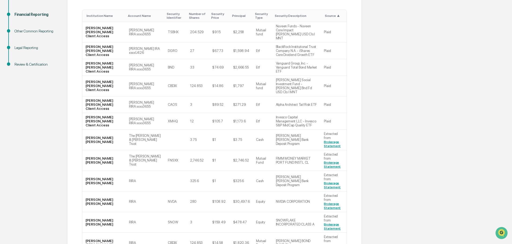
scroll to position [99, 0]
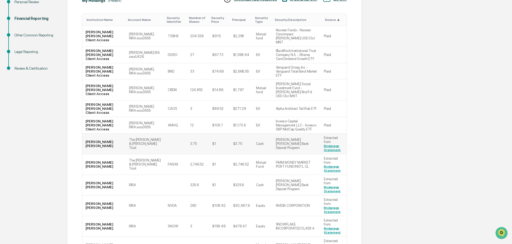
click at [93, 134] on td "[PERSON_NAME] [PERSON_NAME]" at bounding box center [103, 144] width 43 height 21
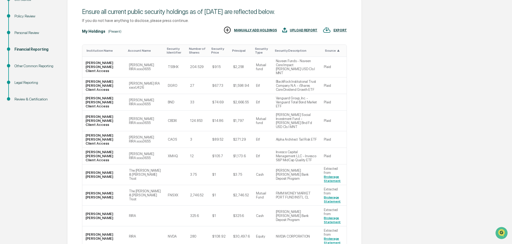
scroll to position [0, 0]
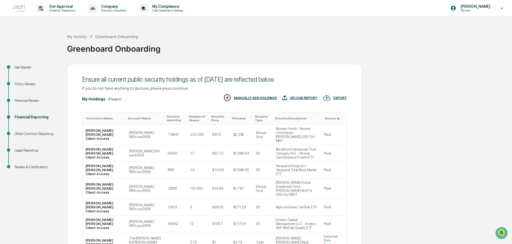
click at [498, 233] on img "Open customer support" at bounding box center [501, 233] width 13 height 11
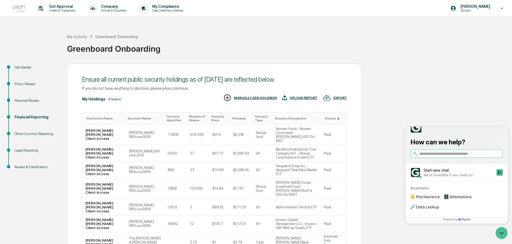
click at [452, 177] on div "We're available if you need us!" at bounding box center [449, 175] width 50 height 4
click at [496, 176] on button "Start new chat We're available if you need us!" at bounding box center [499, 172] width 6 height 6
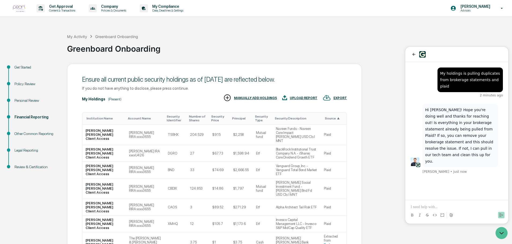
click at [189, 51] on div "Greenboard Onboarding" at bounding box center [288, 47] width 442 height 14
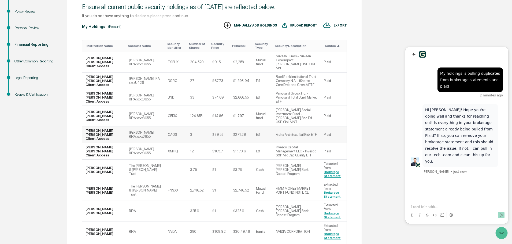
scroll to position [80, 0]
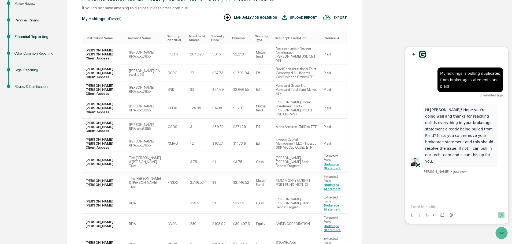
click at [456, 206] on p at bounding box center [457, 207] width 92 height 5
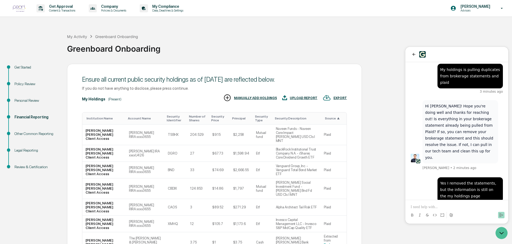
scroll to position [55, 0]
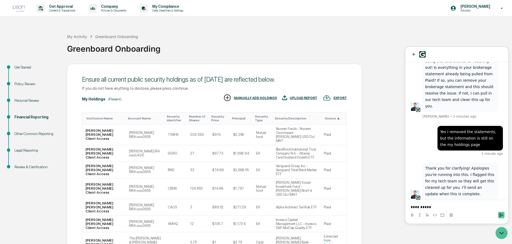
click at [502, 217] on icon "Send" at bounding box center [501, 215] width 4 height 4
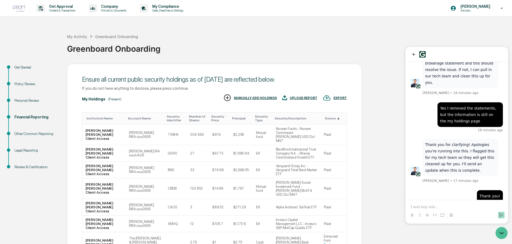
drag, startPoint x: 434, startPoint y: 208, endPoint x: 429, endPoint y: 197, distance: 11.9
click at [434, 208] on p at bounding box center [457, 207] width 92 height 5
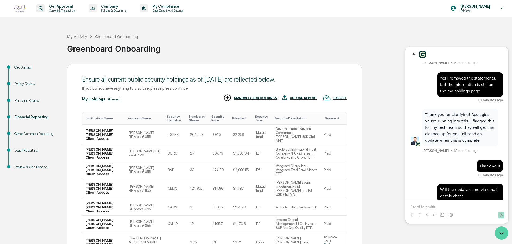
click at [503, 238] on icon "Open customer support" at bounding box center [501, 232] width 13 height 13
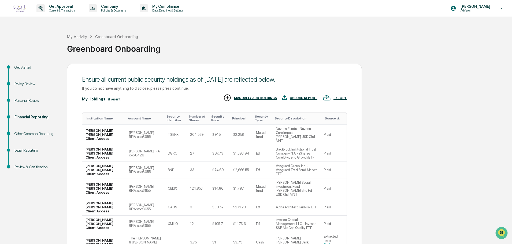
drag, startPoint x: 469, startPoint y: 209, endPoint x: 450, endPoint y: 102, distance: 108.2
click at [504, 235] on icon "Open customer support" at bounding box center [501, 239] width 13 height 13
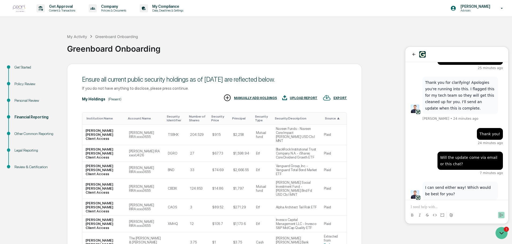
click at [428, 205] on p at bounding box center [457, 207] width 92 height 5
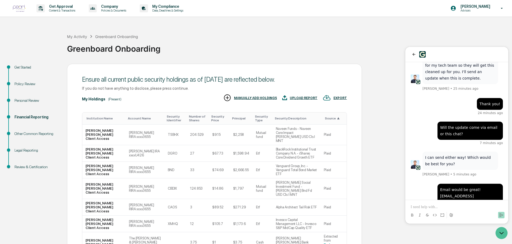
scroll to position [197, 0]
